Goal: Download file/media

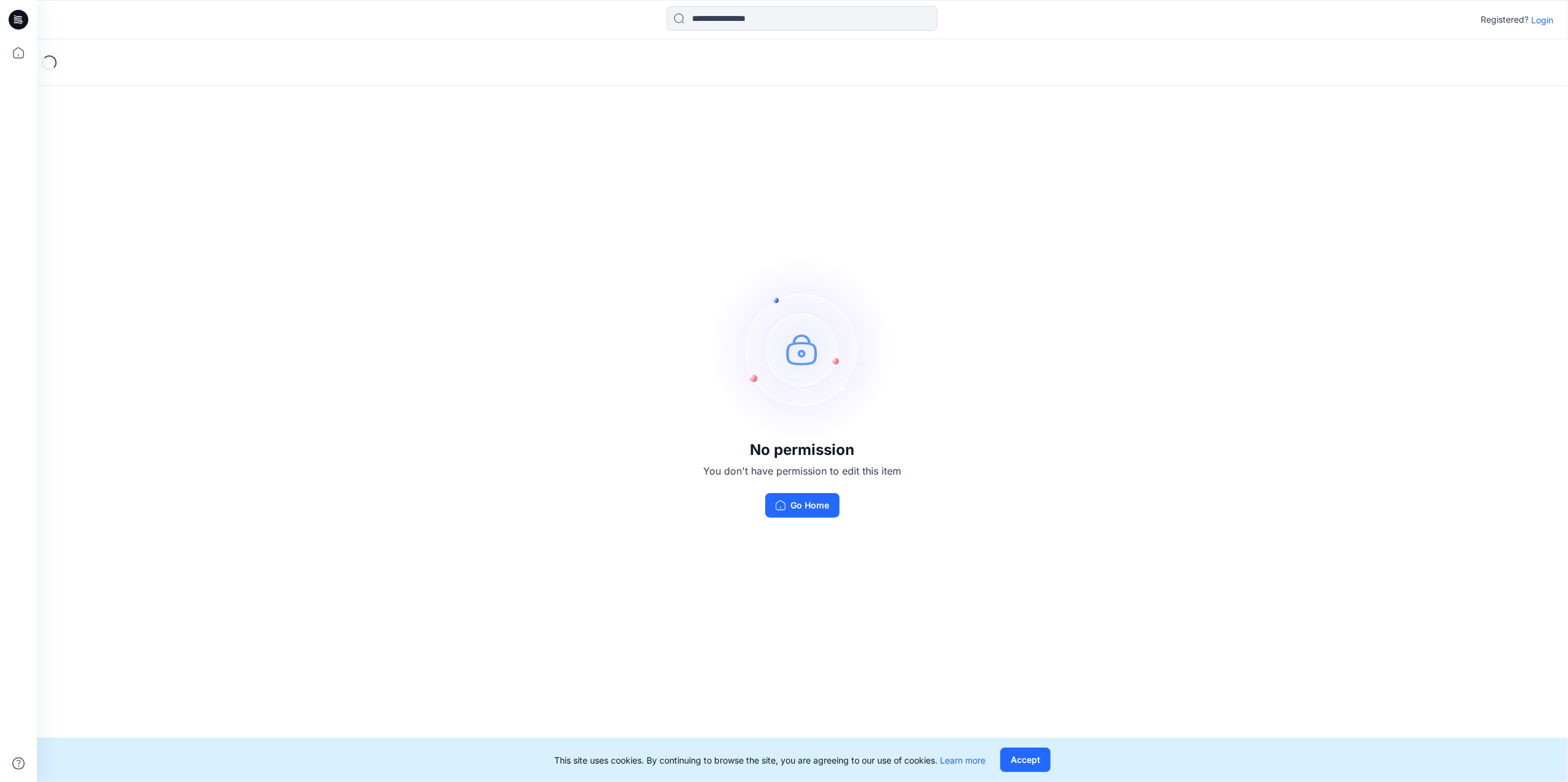
click at [1539, 19] on p "Login" at bounding box center [1541, 20] width 22 height 13
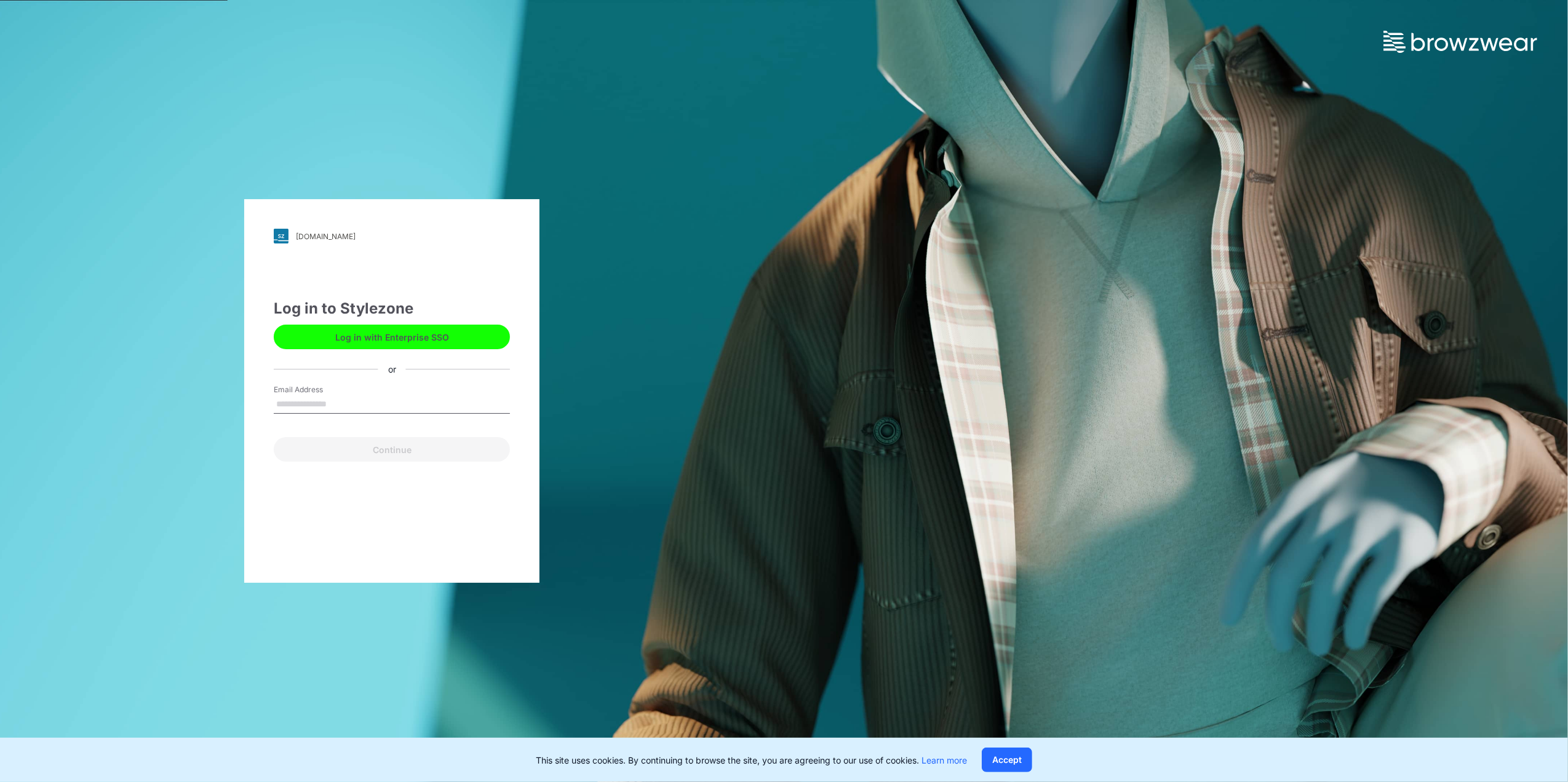
click at [370, 407] on input "Email Address" at bounding box center [392, 404] width 236 height 19
type input "**********"
click at [403, 448] on button "Continue" at bounding box center [392, 449] width 236 height 24
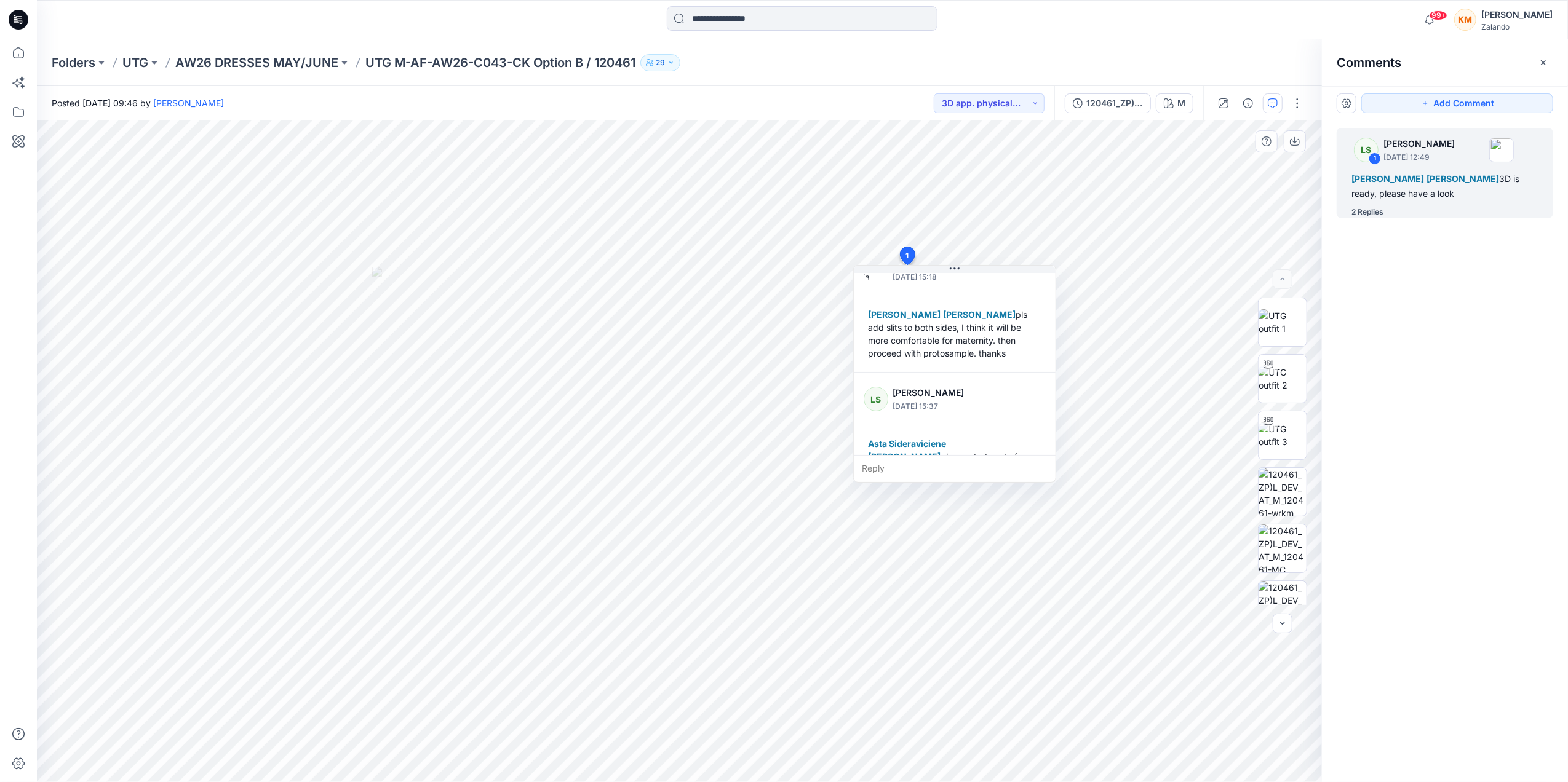
scroll to position [150, 0]
drag, startPoint x: 1058, startPoint y: 406, endPoint x: 1056, endPoint y: 418, distance: 12.2
click at [1053, 418] on div "LS Lise Stougaard September 23, 2025 12:49 Tania Baumeister-Hanff Marlene Seefe…" at bounding box center [951, 384] width 203 height 218
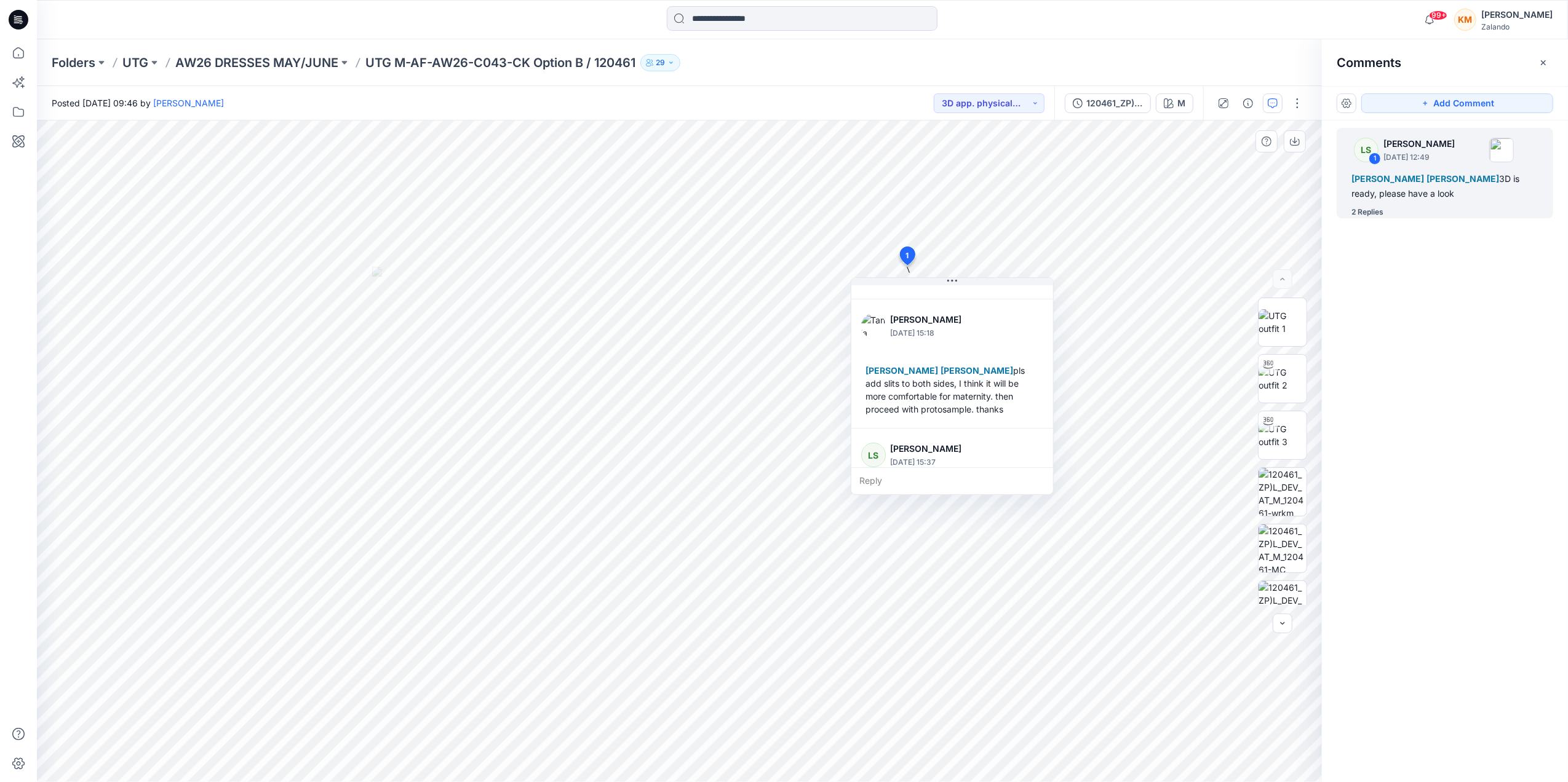
scroll to position [89, 0]
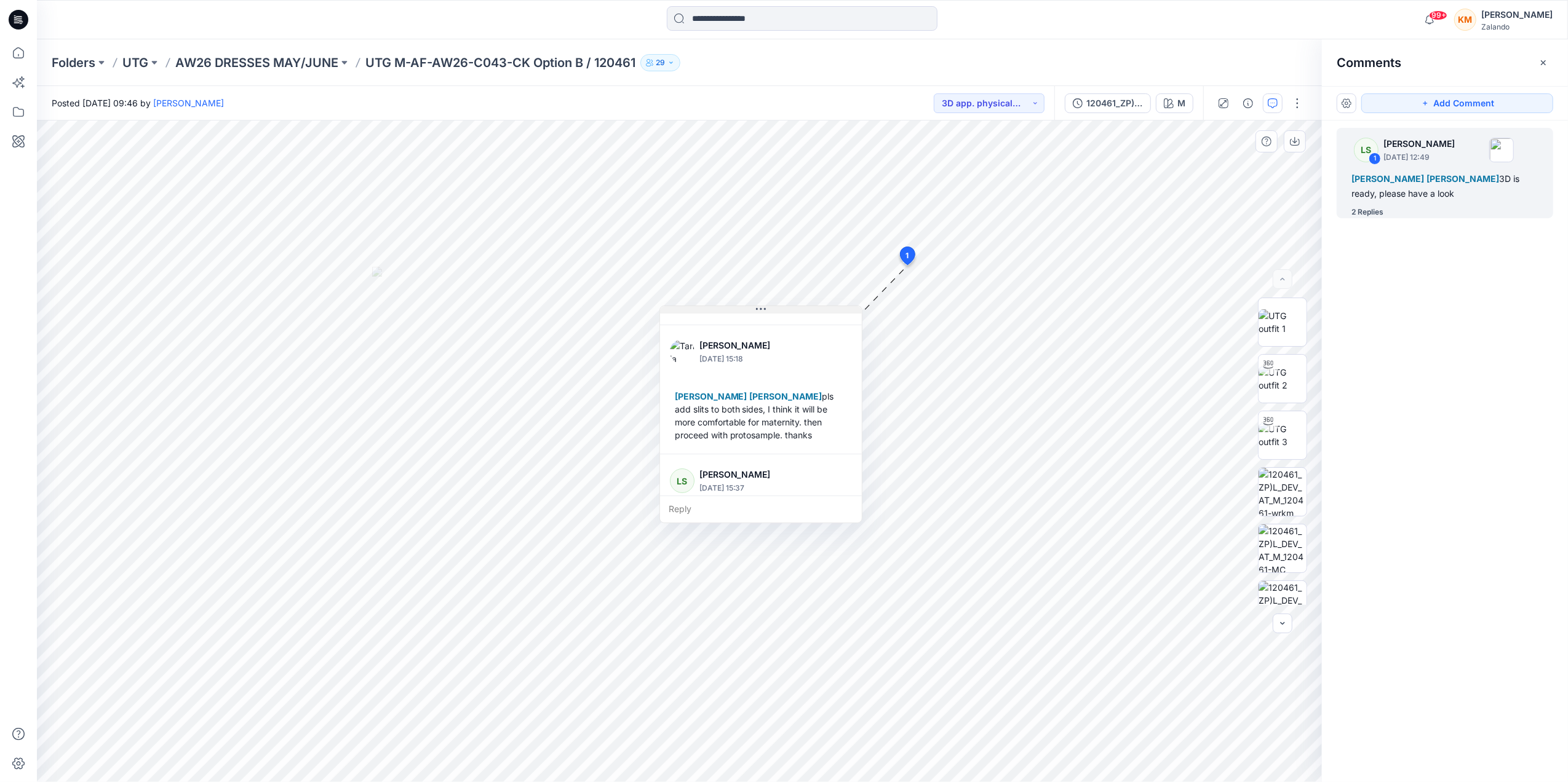
drag, startPoint x: 955, startPoint y: 281, endPoint x: 764, endPoint y: 310, distance: 193.2
click at [764, 310] on icon at bounding box center [761, 310] width 10 height 10
drag, startPoint x: 865, startPoint y: 370, endPoint x: 864, endPoint y: 376, distance: 6.1
click at [861, 376] on div "LS Lise Stougaard September 23, 2025 12:49 Tania Baumeister-Hanff Marlene Seefe…" at bounding box center [759, 420] width 203 height 218
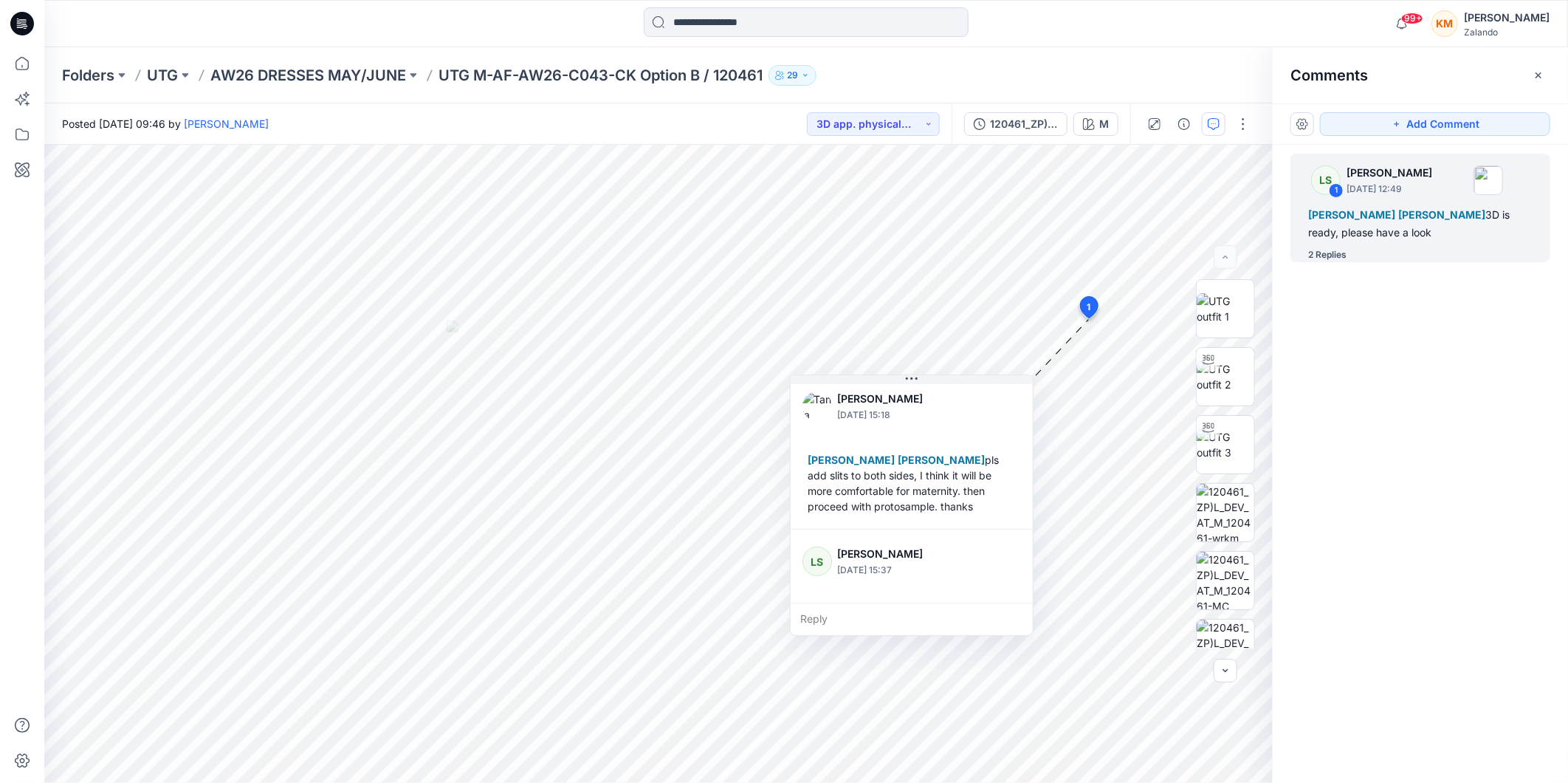
scroll to position [130, 0]
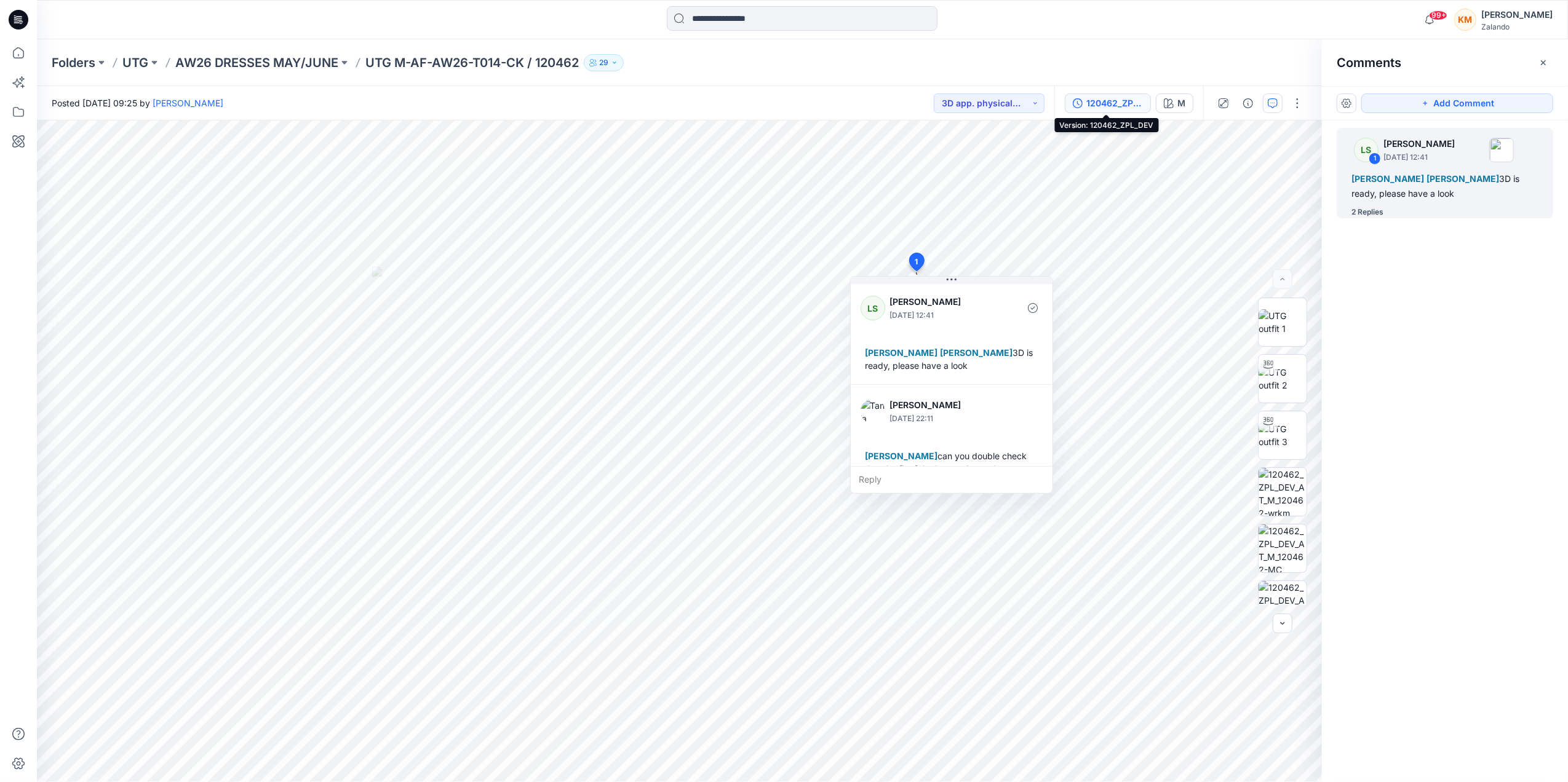
click at [1103, 99] on div "120462_ZPL_DEV" at bounding box center [1114, 104] width 57 height 14
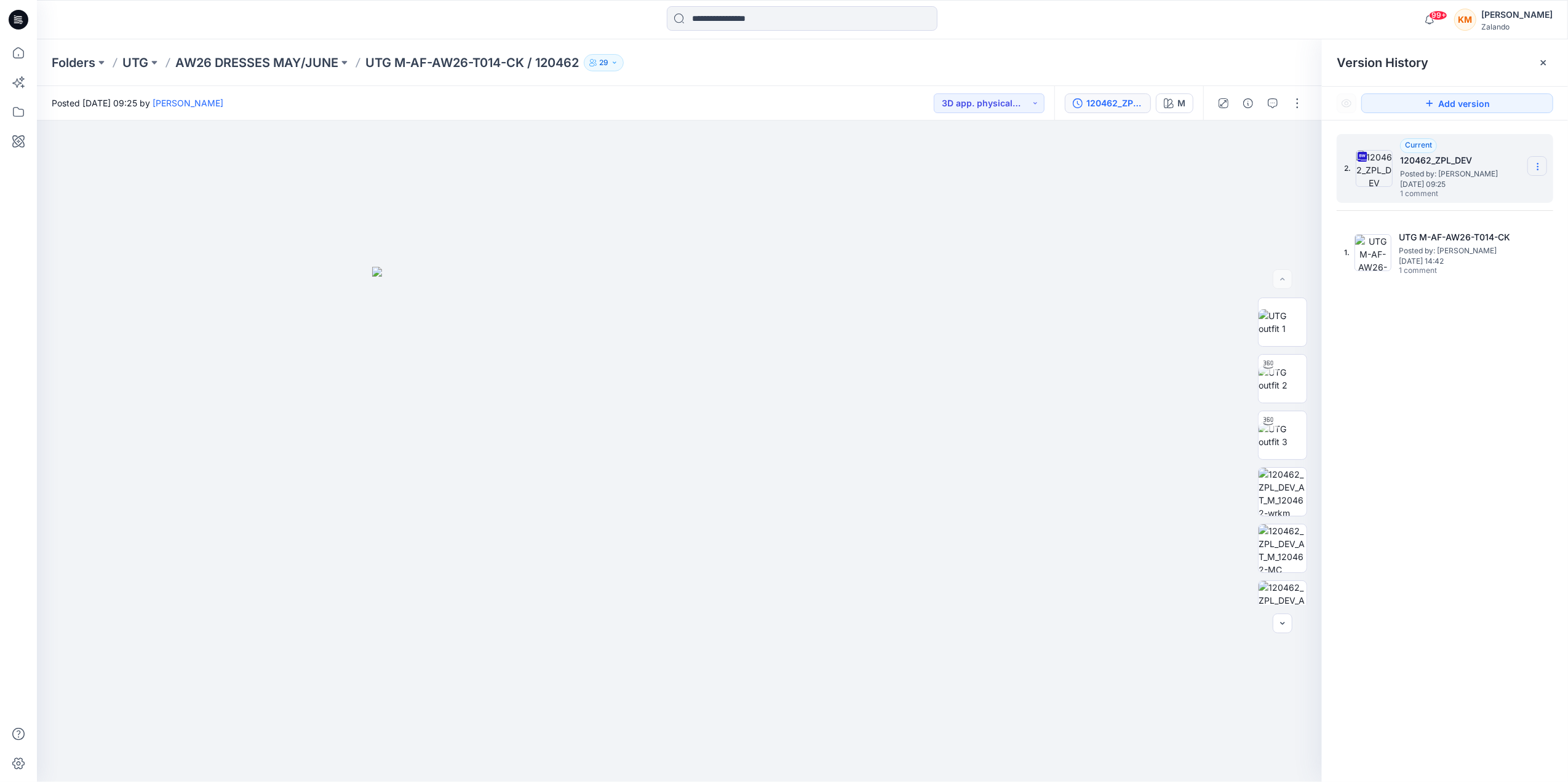
click at [1531, 165] on section at bounding box center [1537, 166] width 20 height 20
click at [1490, 187] on span "Download Source BW File" at bounding box center [1475, 191] width 103 height 15
click at [1110, 273] on div at bounding box center [679, 451] width 1285 height 662
click at [1060, 306] on div at bounding box center [679, 451] width 1285 height 662
click at [1406, 396] on div "2. Current 120462_ZPL_DEV Posted by: [PERSON_NAME] [DATE] 09:25 1 comment 1. UT…" at bounding box center [1445, 460] width 246 height 679
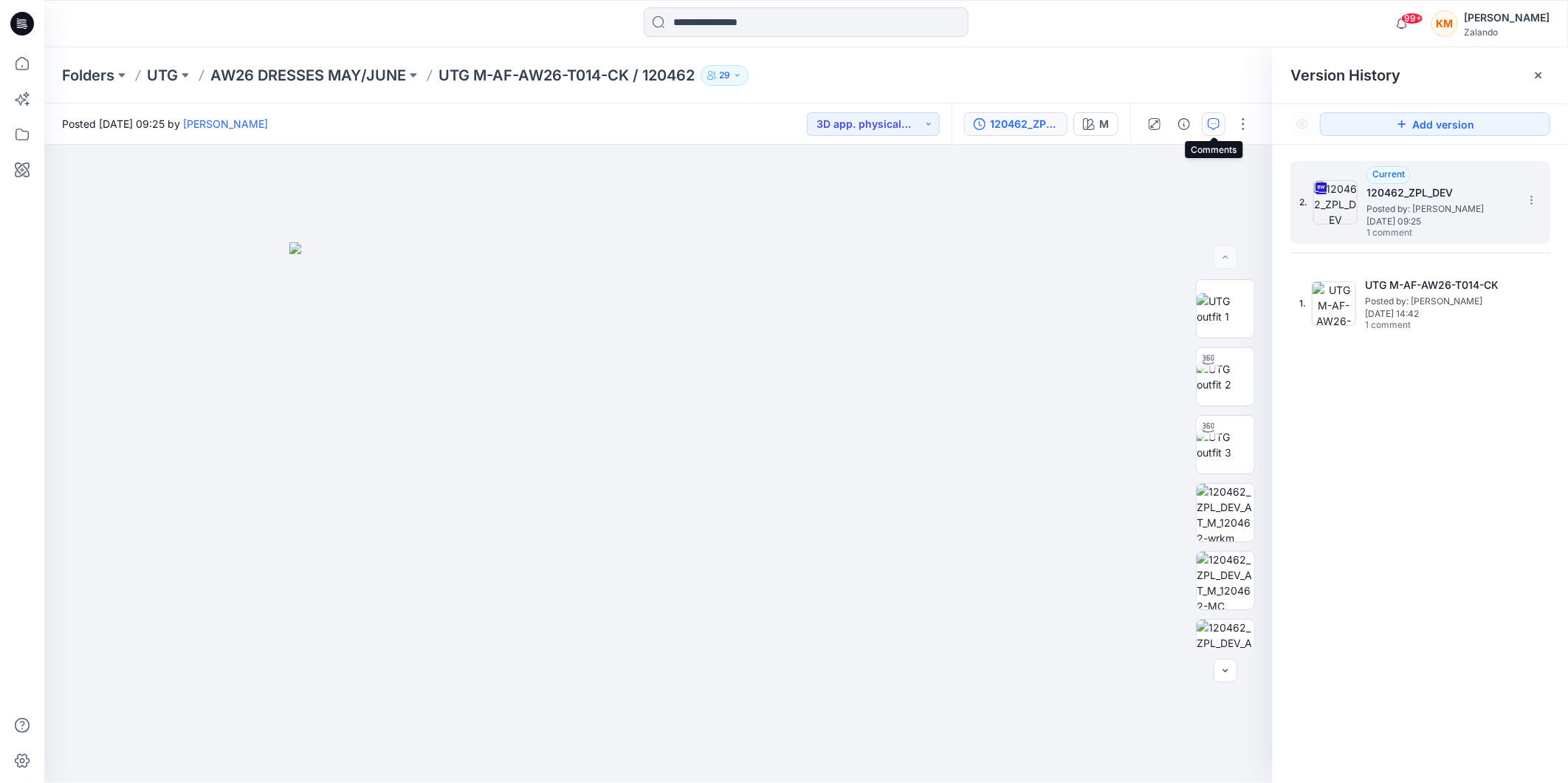
click at [1215, 122] on icon "button" at bounding box center [1213, 122] width 5 height 1
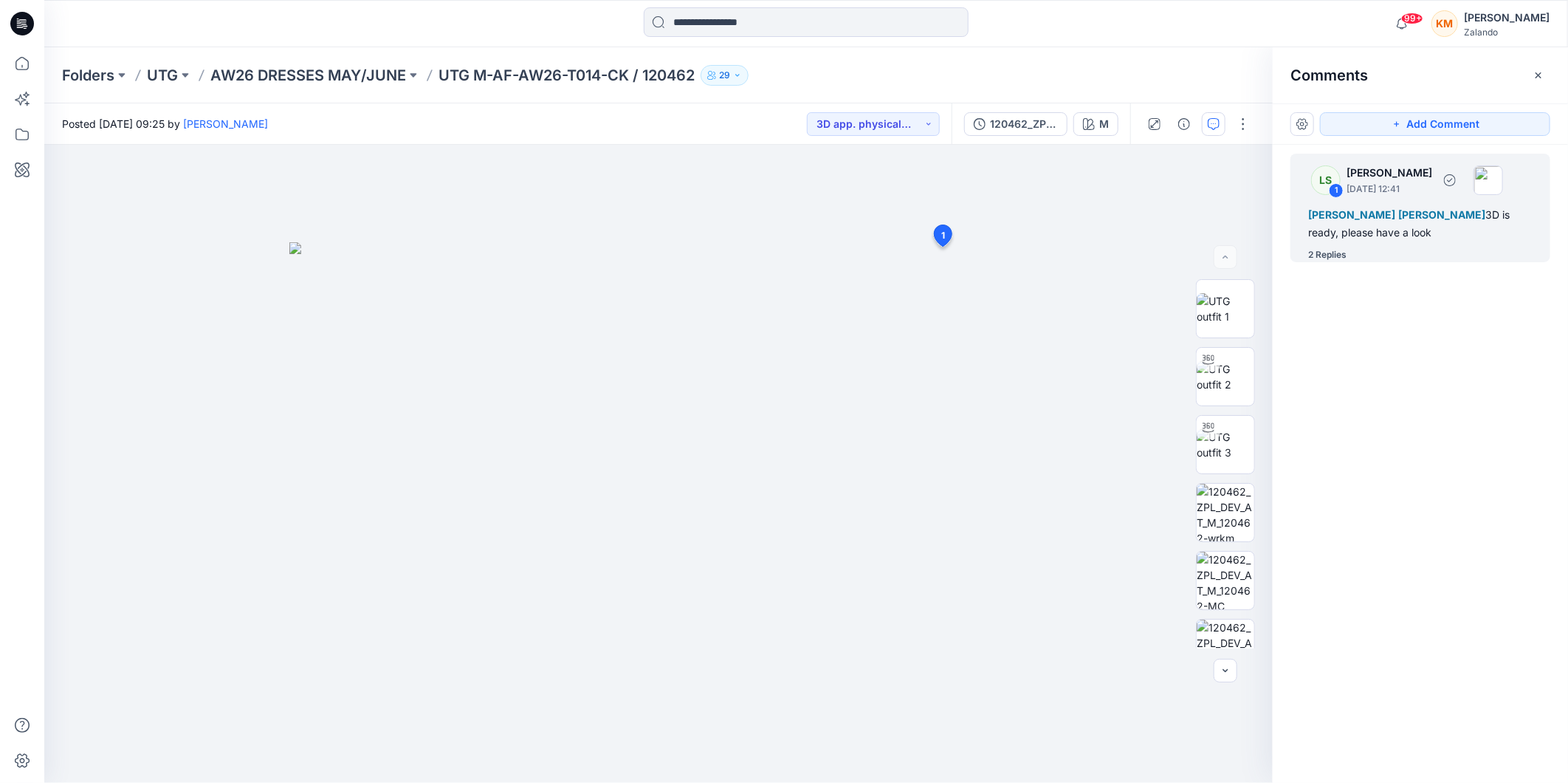
click at [1366, 231] on div "[PERSON_NAME] [PERSON_NAME] 3D is ready, please have a look" at bounding box center [1420, 224] width 224 height 35
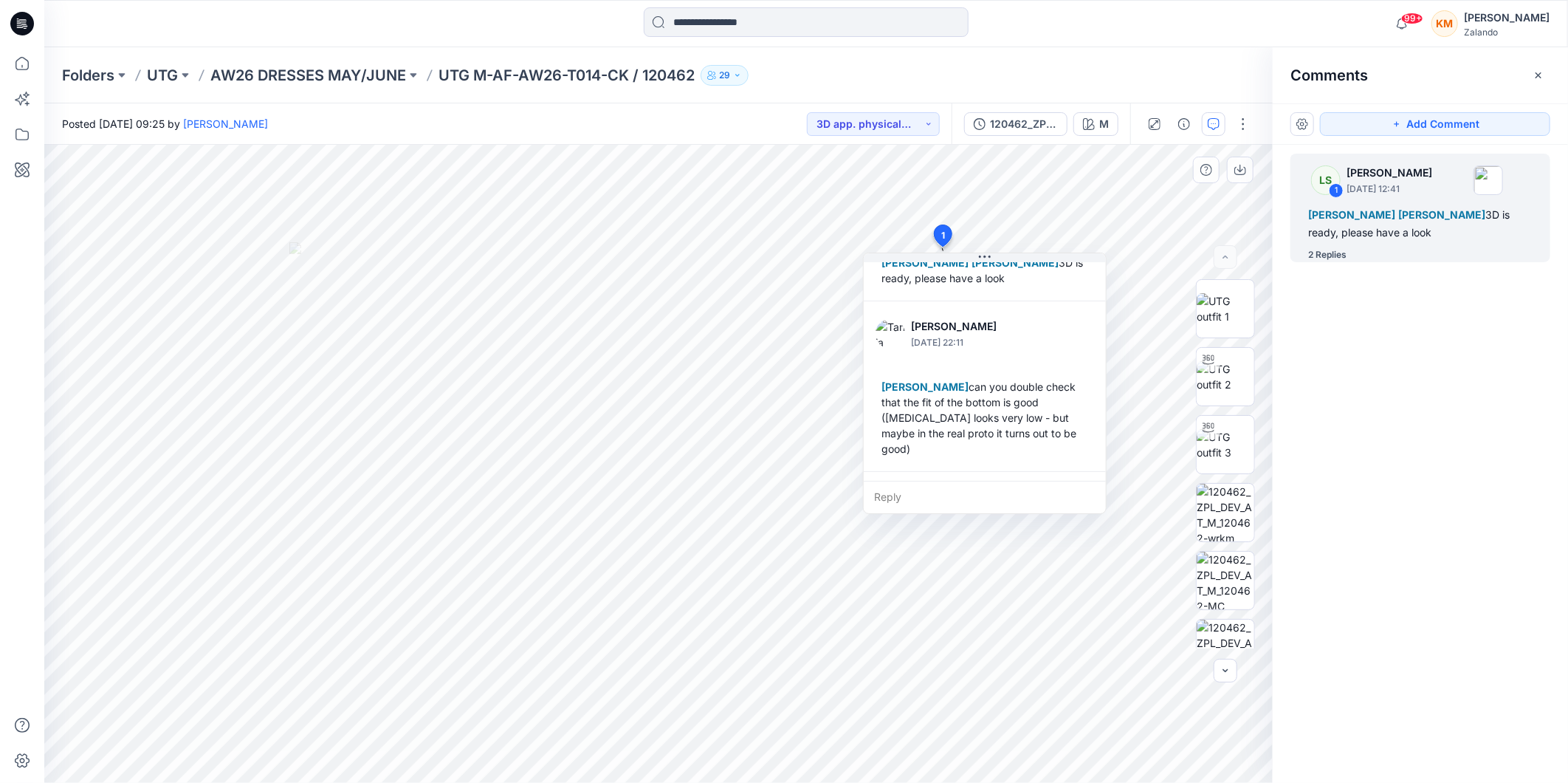
scroll to position [164, 0]
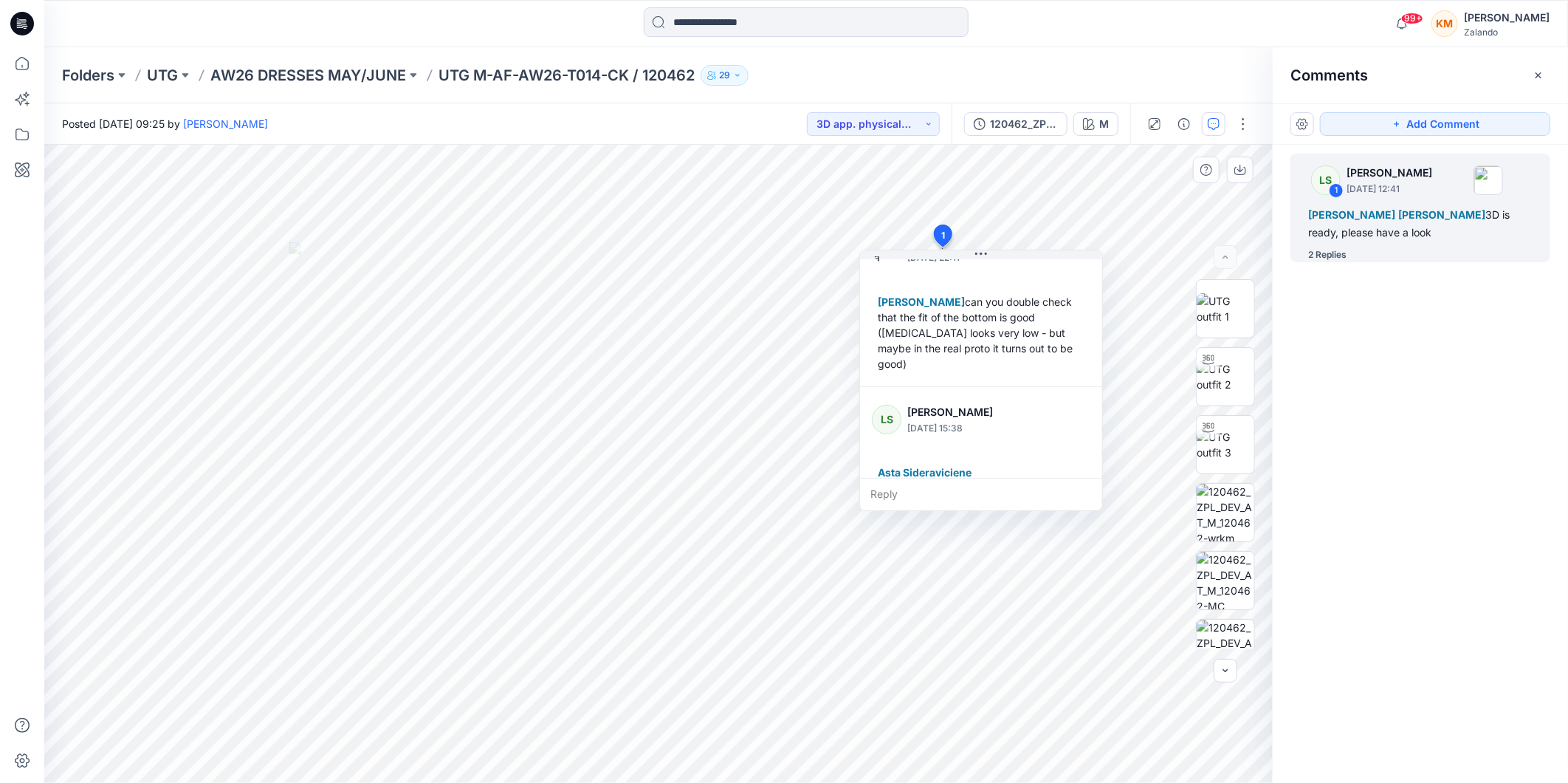
click at [1101, 392] on div "LS [PERSON_NAME] [DATE] 15:38 Asta Sideraviciene [PERSON_NAME] please see comme…" at bounding box center [980, 448] width 242 height 123
drag, startPoint x: 1101, startPoint y: 388, endPoint x: 1103, endPoint y: 377, distance: 11.2
click at [1103, 377] on div "LS [PERSON_NAME] [DATE] 15:38 Asta Sideraviciene [PERSON_NAME] please see comme…" at bounding box center [982, 438] width 242 height 123
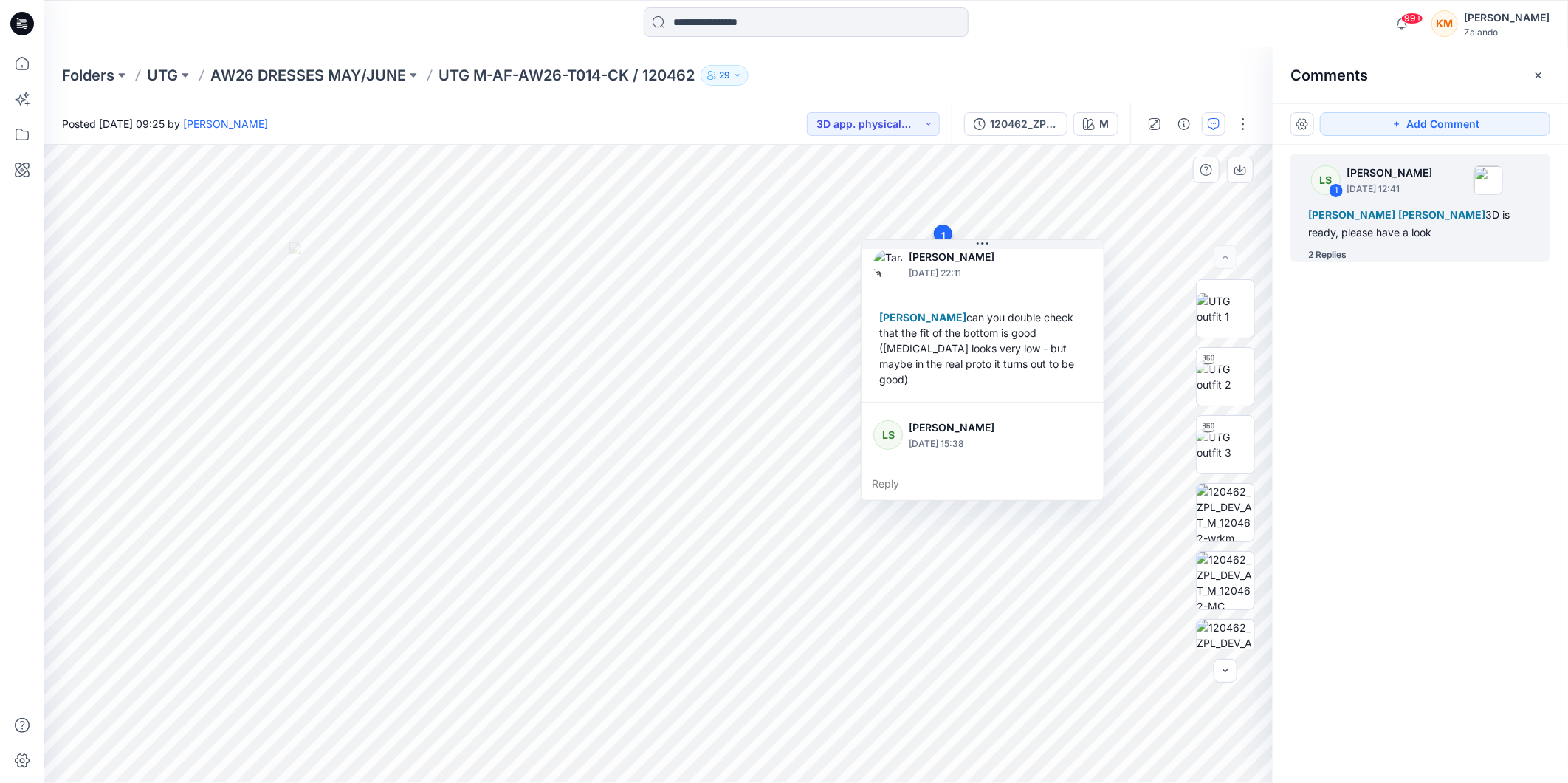
scroll to position [135, 0]
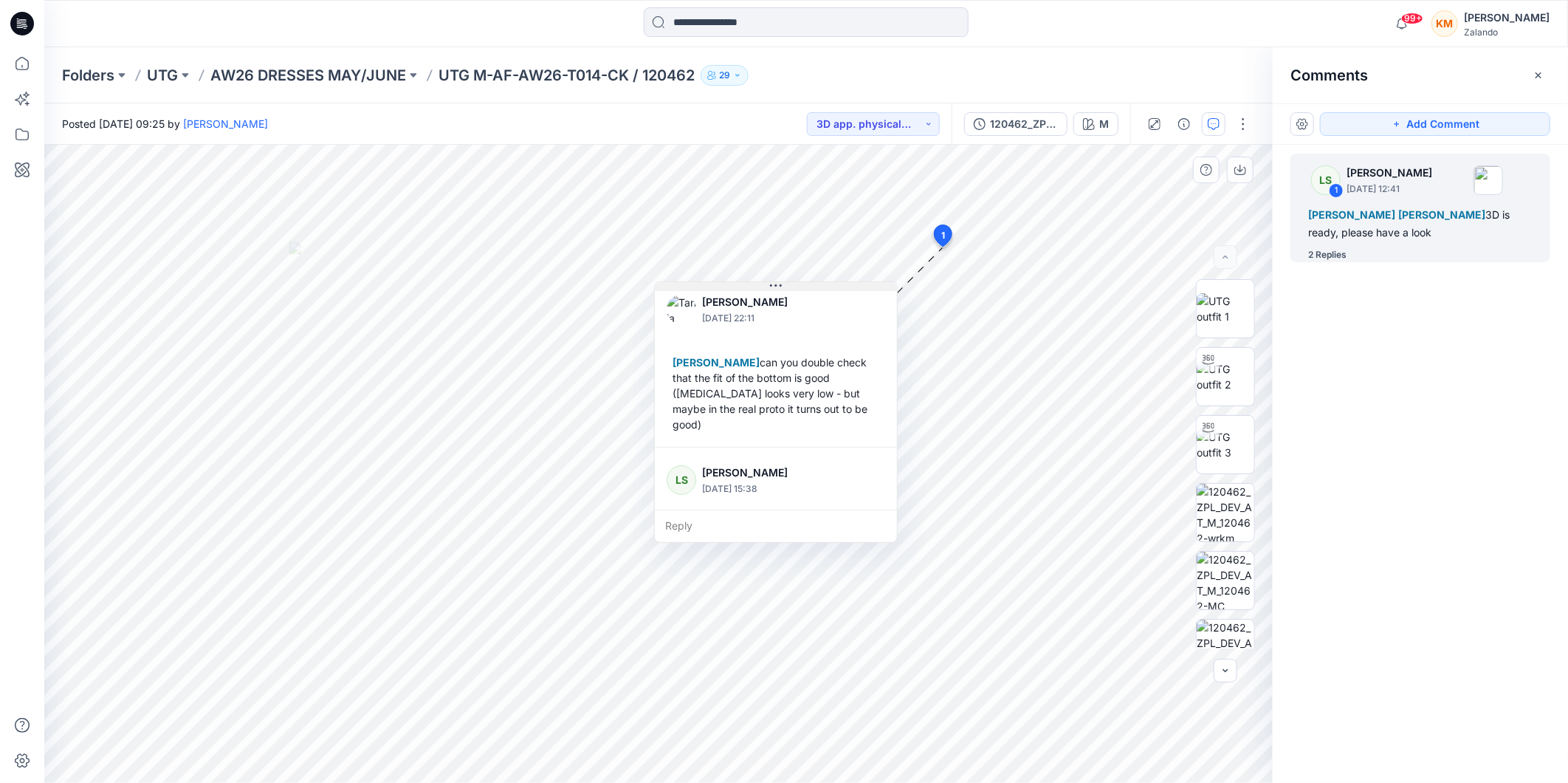
drag, startPoint x: 980, startPoint y: 247, endPoint x: 773, endPoint y: 289, distance: 211.2
click at [773, 289] on icon at bounding box center [776, 286] width 12 height 12
